Goal: Task Accomplishment & Management: Manage account settings

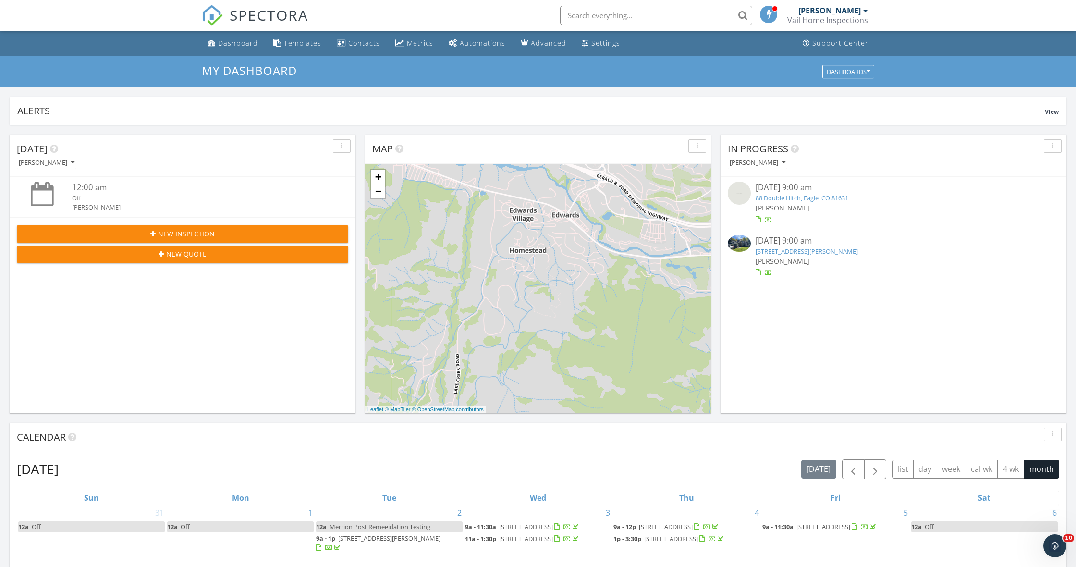
click at [243, 42] on div "Dashboard" at bounding box center [238, 42] width 40 height 9
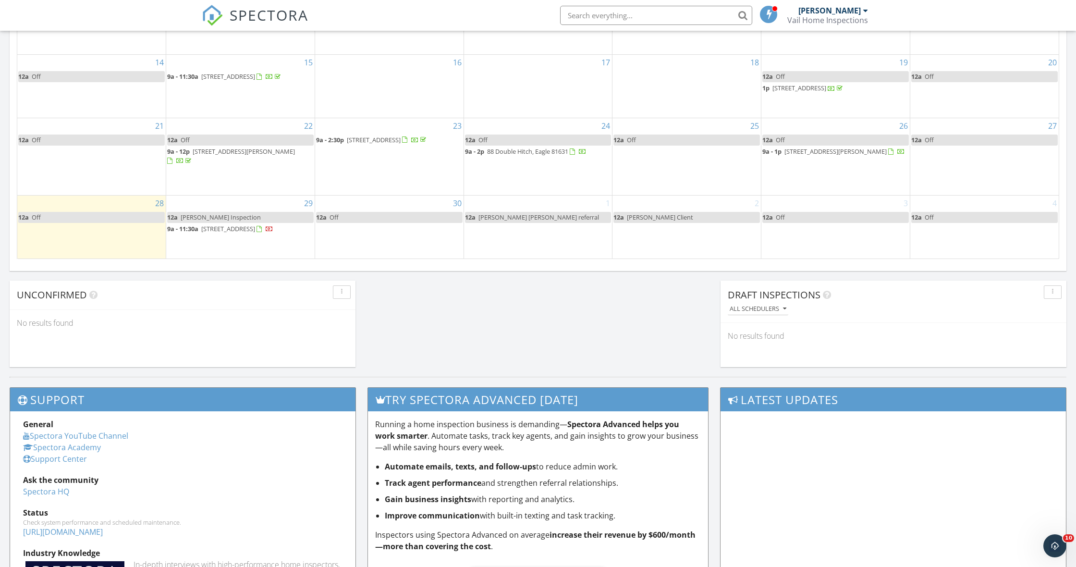
scroll to position [570, 0]
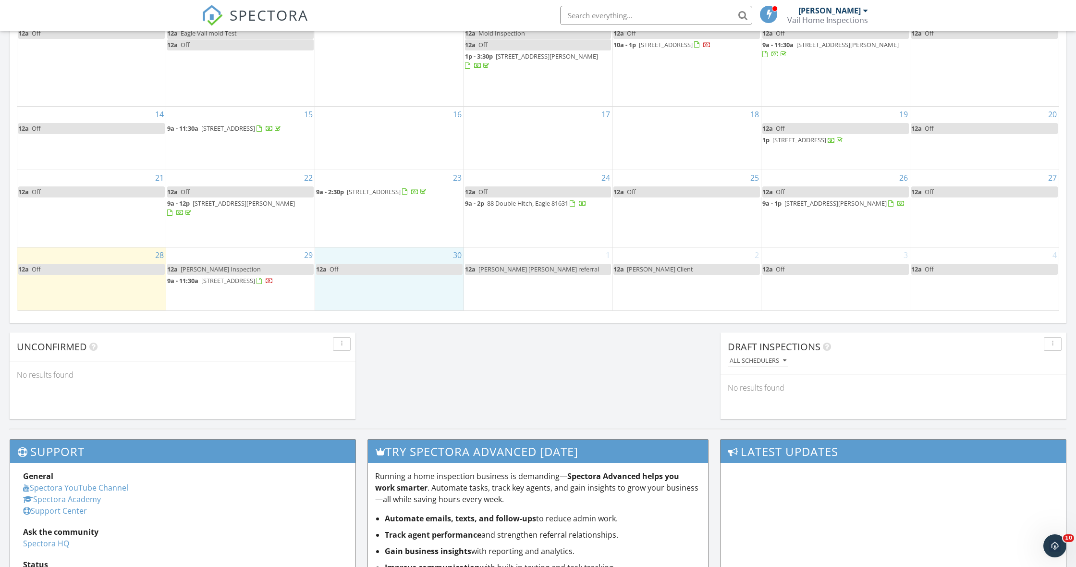
click at [378, 284] on div "30 12a Off" at bounding box center [389, 278] width 148 height 62
drag, startPoint x: 442, startPoint y: 275, endPoint x: 419, endPoint y: 254, distance: 30.9
click at [417, 264] on link "12a Off" at bounding box center [389, 269] width 146 height 11
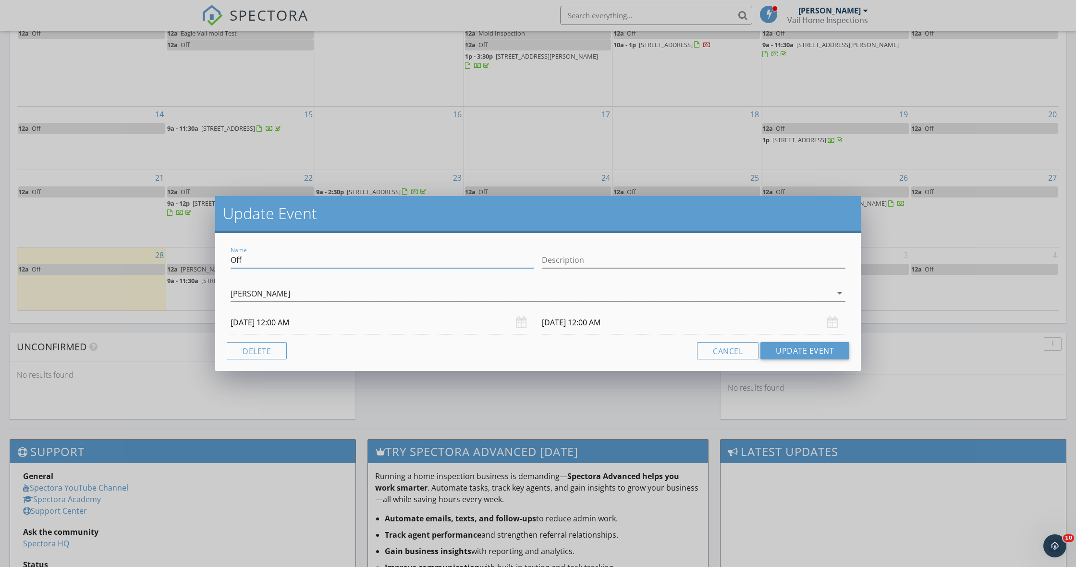
drag, startPoint x: 259, startPoint y: 258, endPoint x: 201, endPoint y: 254, distance: 58.7
click at [201, 254] on div "Update Event Name Off Description Kyle Ansel arrow_drop_down 09/30/2025 12:00 A…" at bounding box center [538, 283] width 1076 height 567
click at [271, 260] on input "Condo Juan Hernanadez" at bounding box center [381, 260] width 303 height 16
click at [346, 263] on input "Condo Jose Hernanadez" at bounding box center [381, 260] width 303 height 16
type input "Condo Jose Hernanadez 180 West Beaver creek E307"
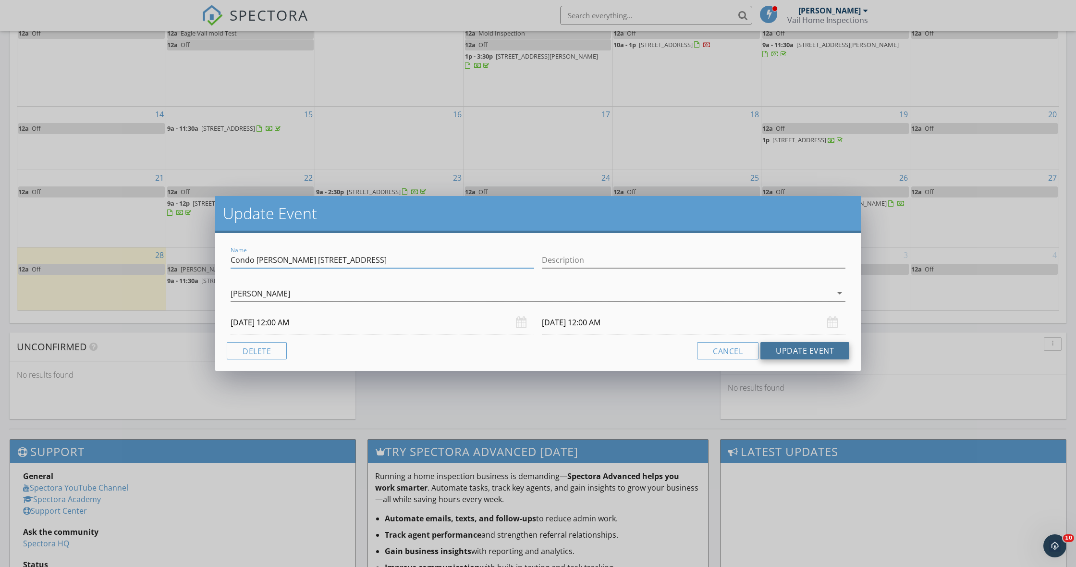
click at [821, 352] on button "Update Event" at bounding box center [804, 350] width 89 height 17
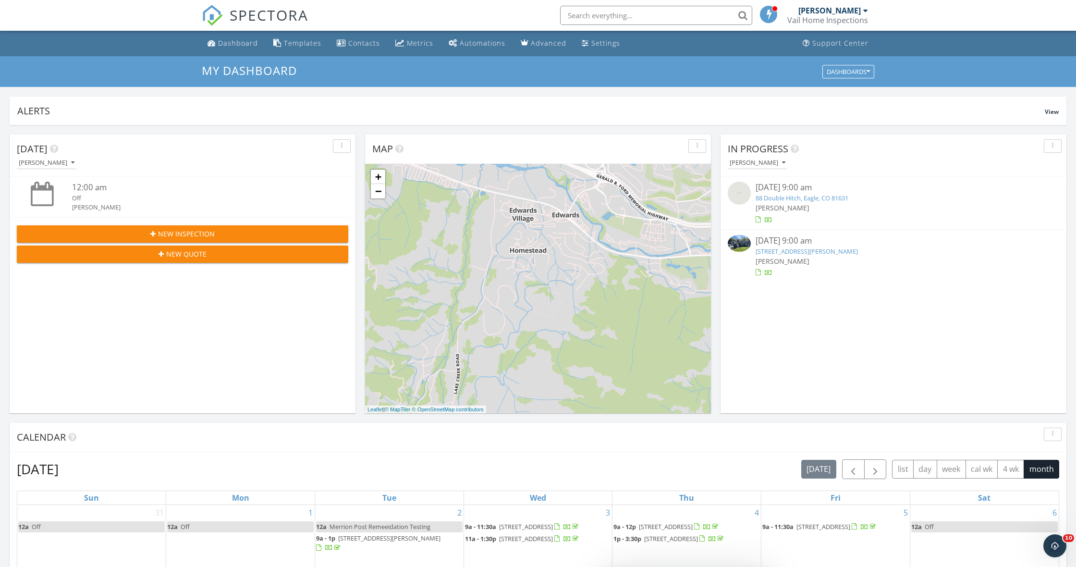
scroll to position [0, 0]
click at [403, 43] on link "Metrics" at bounding box center [414, 44] width 46 height 18
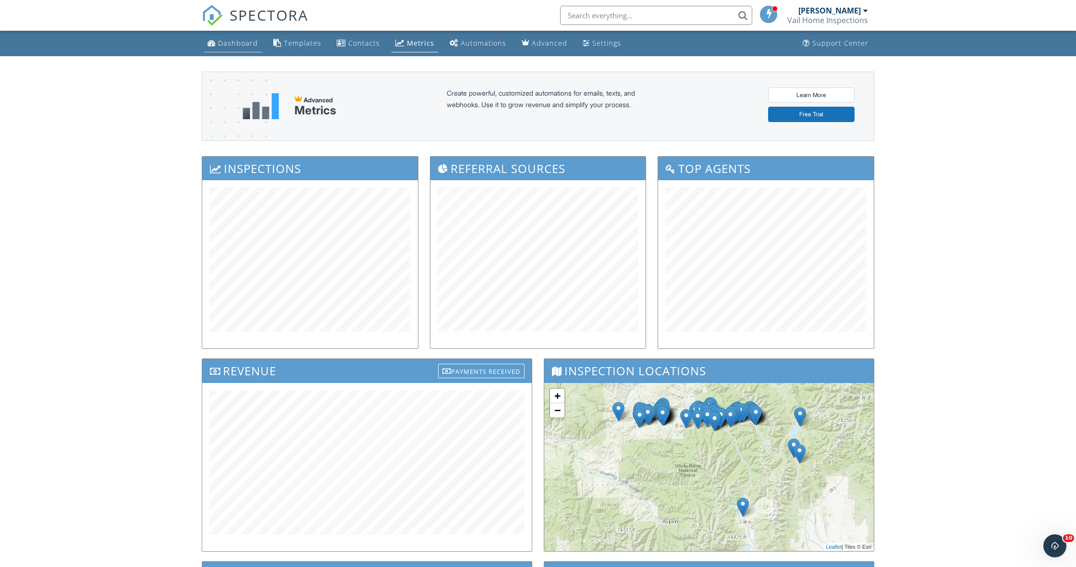
click at [236, 42] on div "Dashboard" at bounding box center [238, 42] width 40 height 9
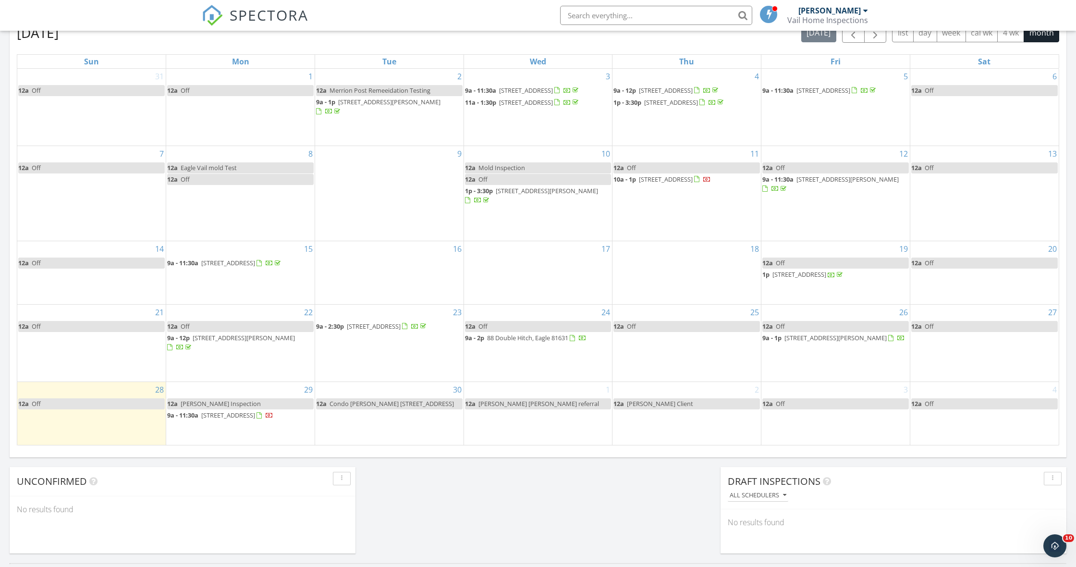
scroll to position [462, 0]
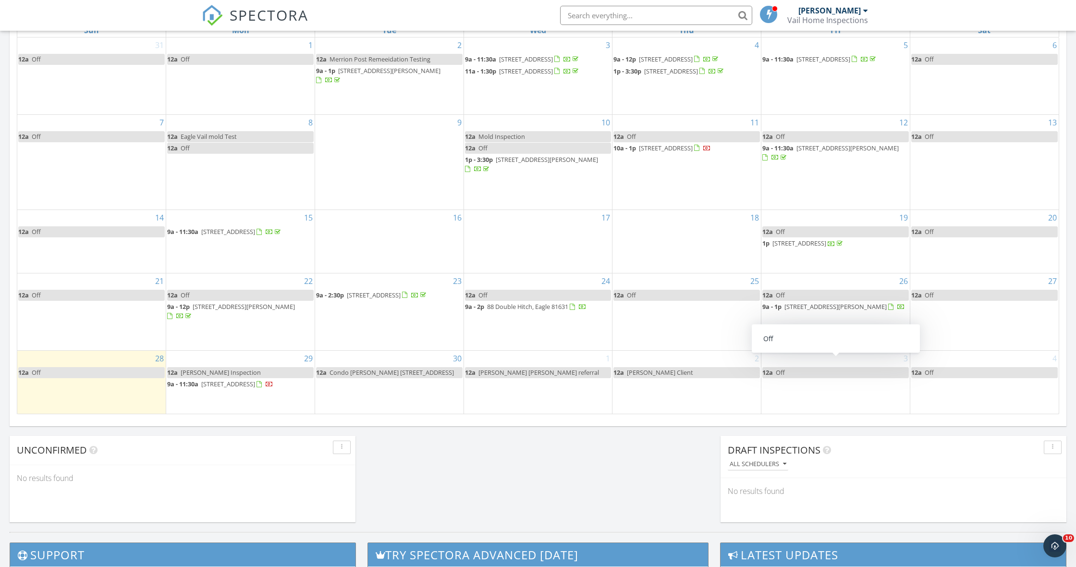
scroll to position [470, 0]
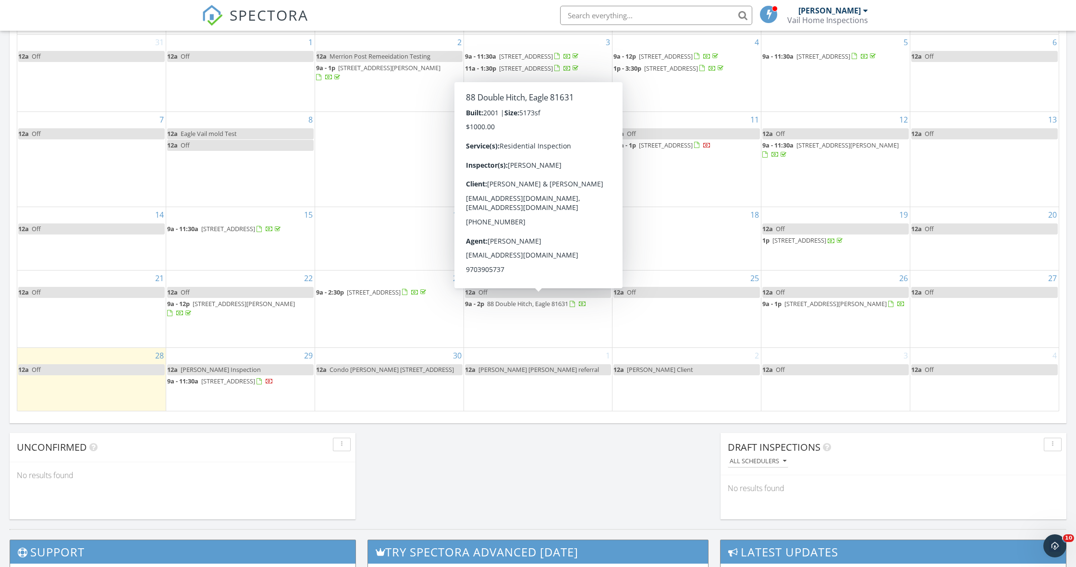
click at [527, 299] on span "88 Double Hitch, Eagle 81631" at bounding box center [527, 303] width 81 height 9
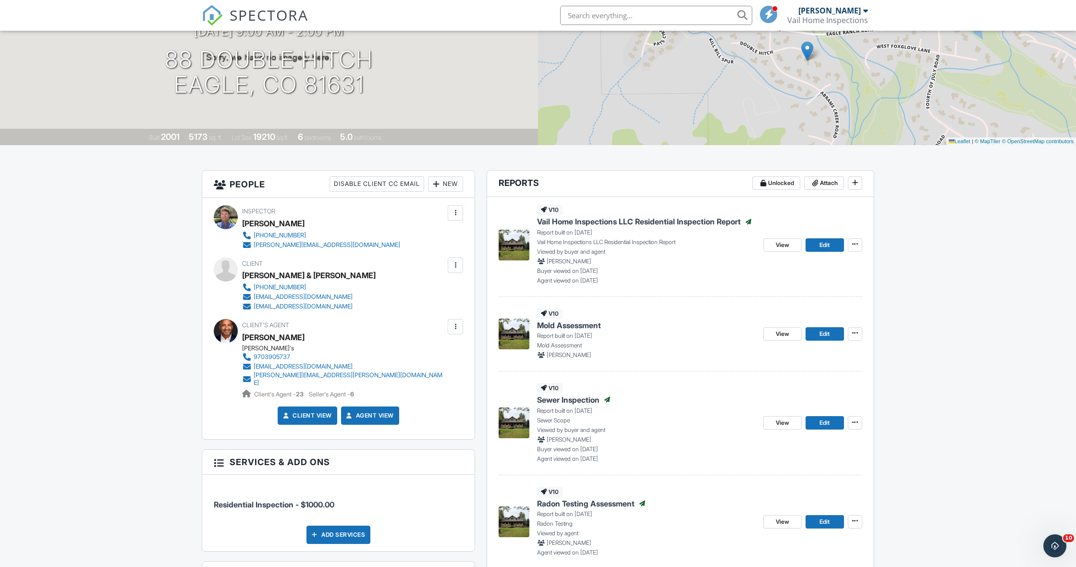
scroll to position [114, 0]
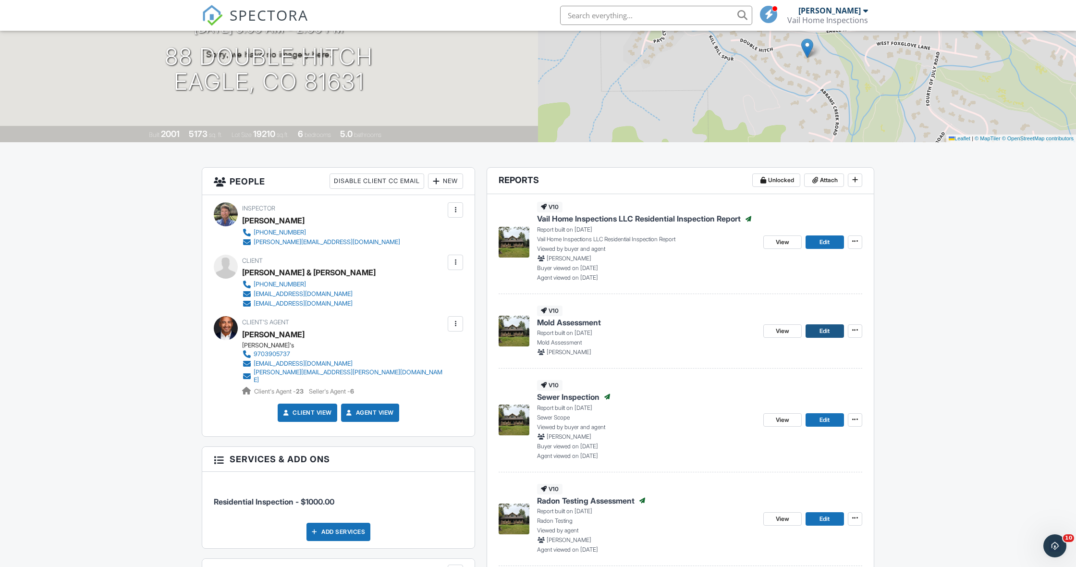
click at [819, 329] on span "Edit" at bounding box center [824, 331] width 10 height 10
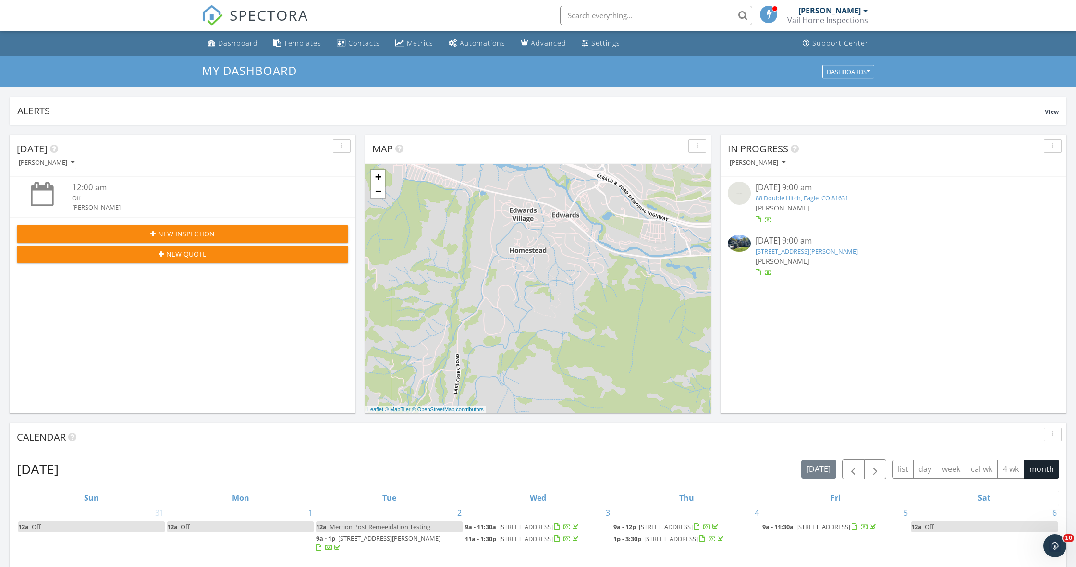
click at [791, 251] on link "[STREET_ADDRESS][PERSON_NAME]" at bounding box center [806, 251] width 102 height 9
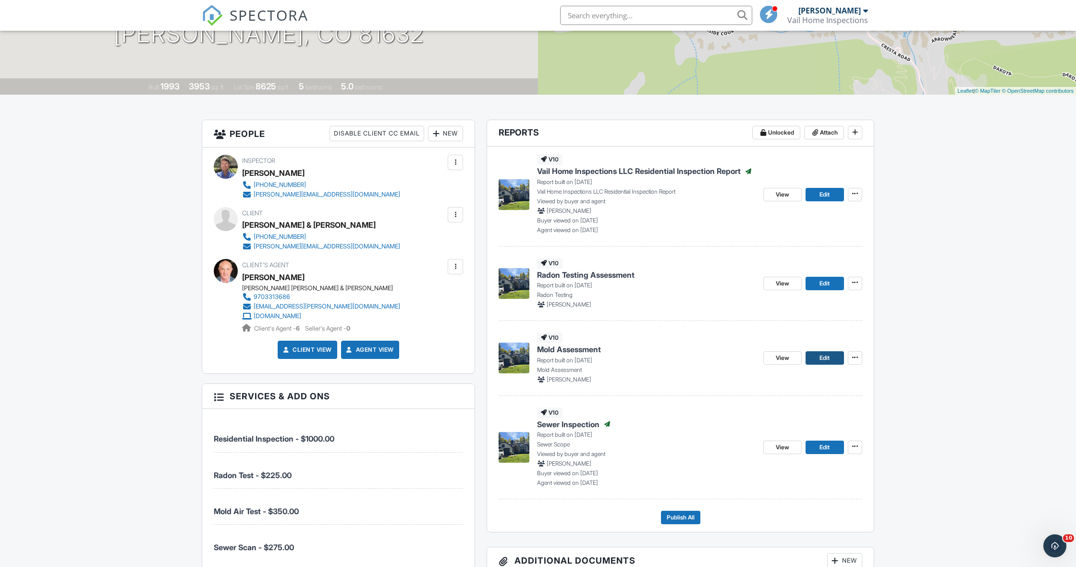
click at [822, 356] on span "Edit" at bounding box center [824, 358] width 10 height 10
